Goal: Transaction & Acquisition: Purchase product/service

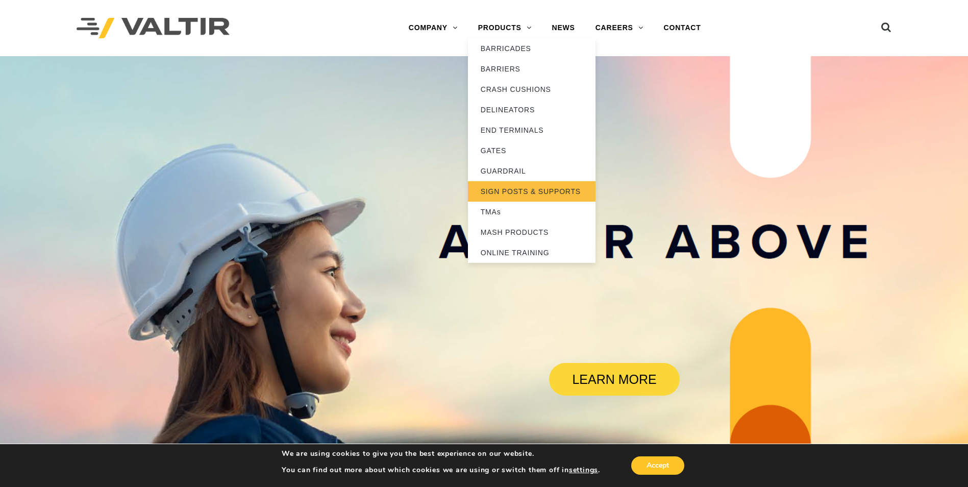
click at [490, 191] on link "SIGN POSTS & SUPPORTS" at bounding box center [532, 191] width 128 height 20
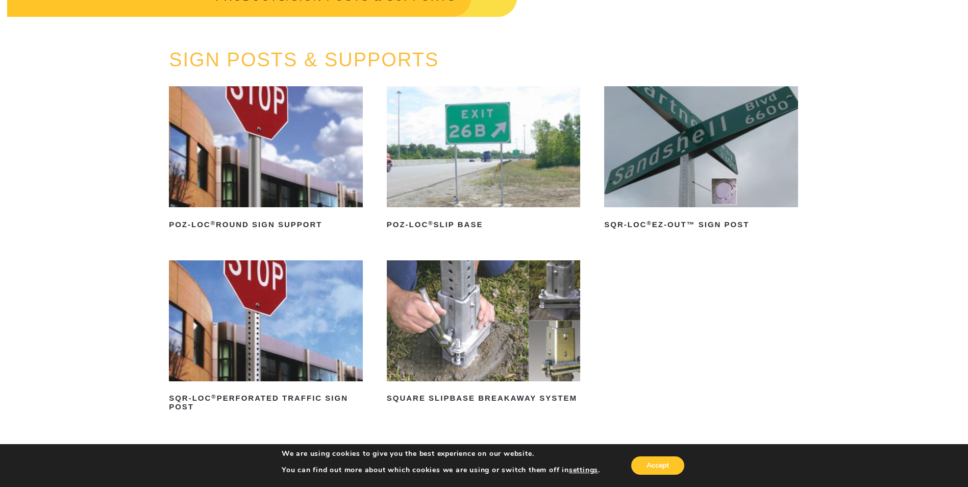
scroll to position [51, 0]
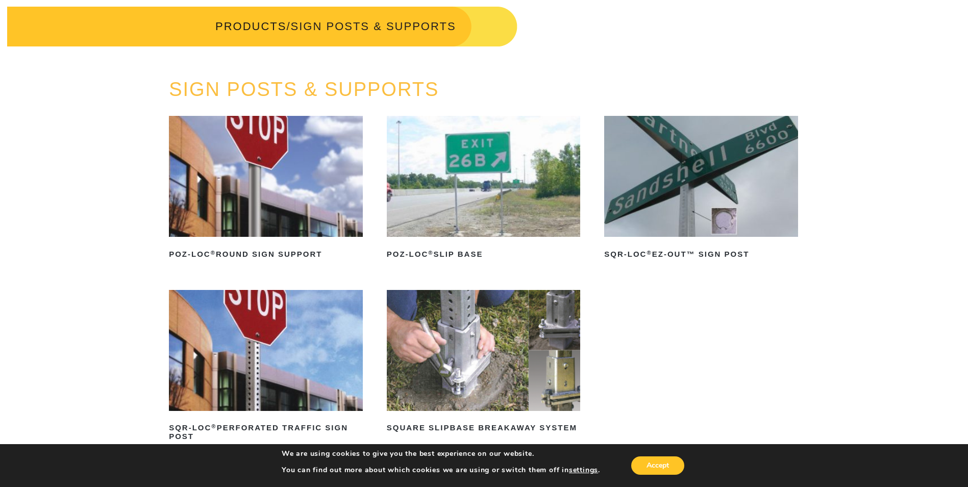
click at [316, 199] on img at bounding box center [266, 176] width 194 height 121
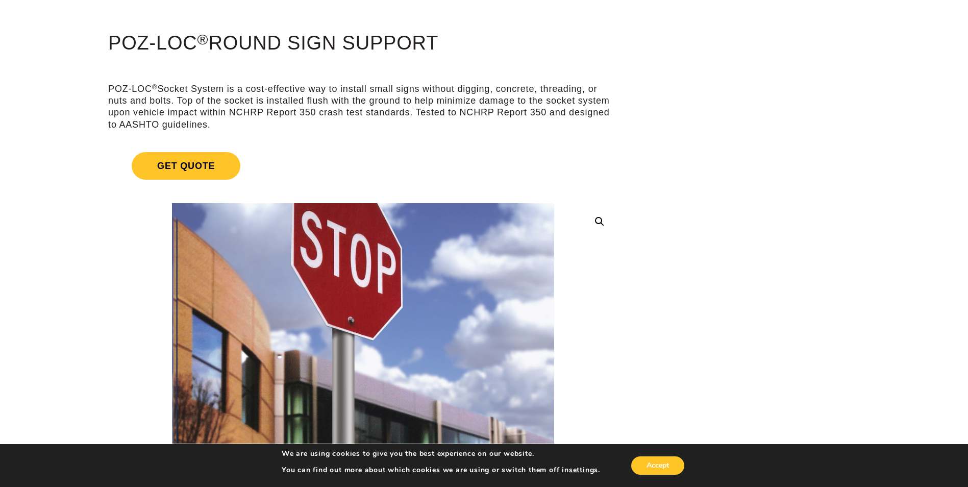
scroll to position [102, 0]
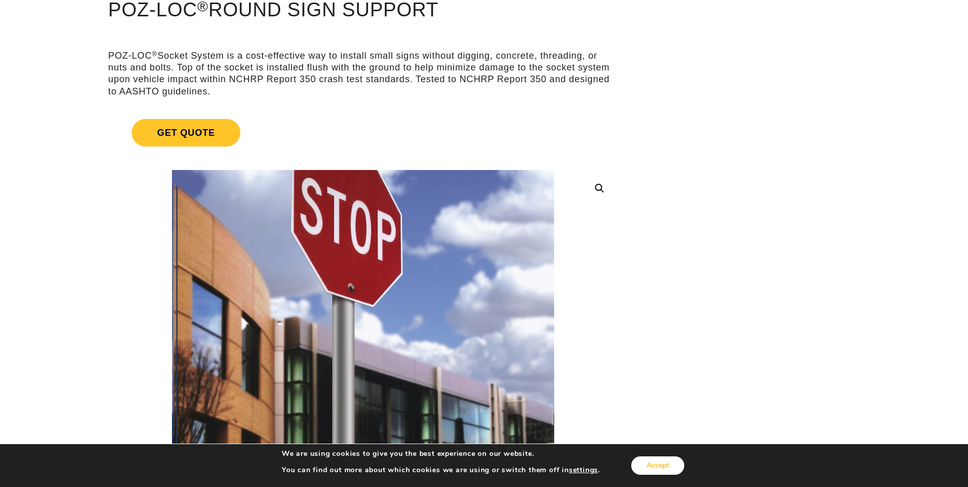
click at [656, 464] on button "Accept" at bounding box center [657, 465] width 53 height 18
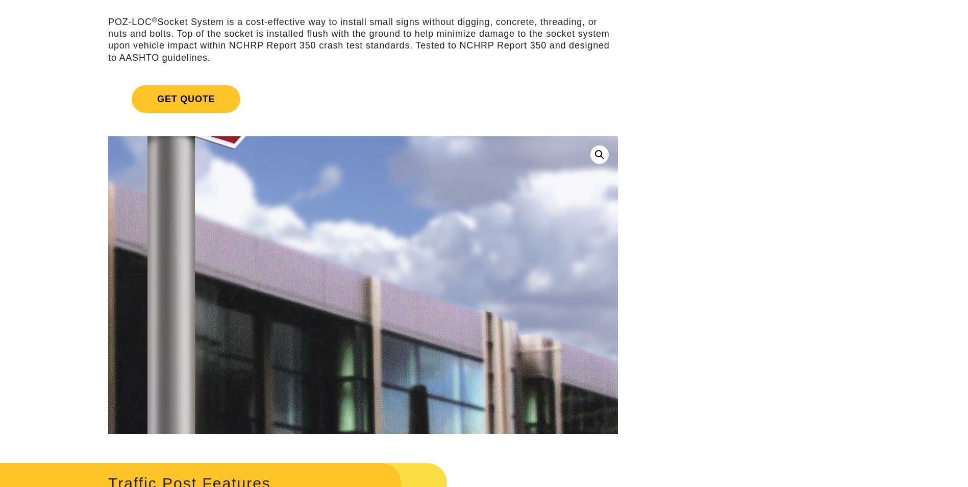
scroll to position [0, 0]
